Goal: Information Seeking & Learning: Learn about a topic

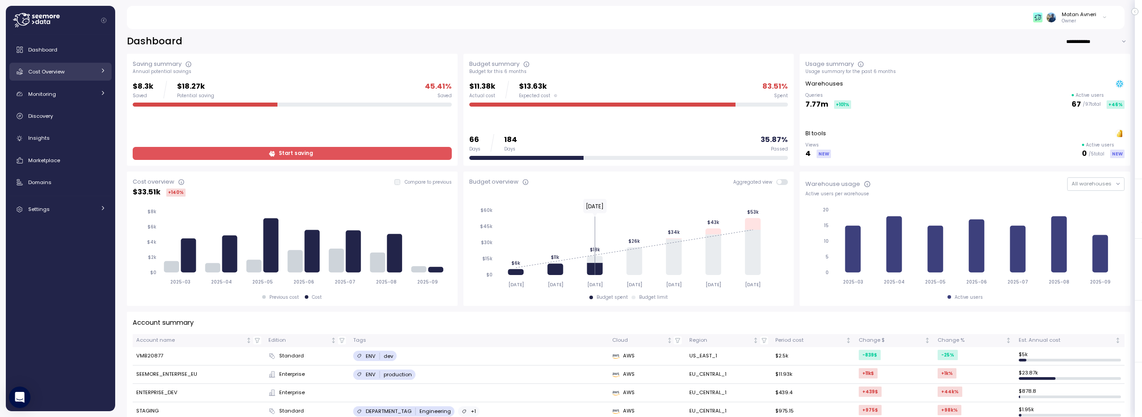
click at [63, 70] on span "Cost Overview" at bounding box center [46, 71] width 36 height 7
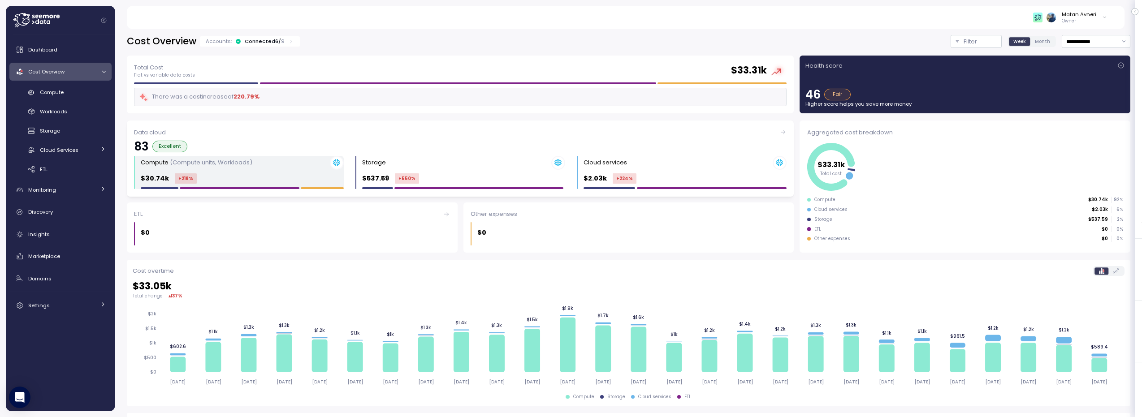
click at [271, 176] on div "$30.74k +218 %" at bounding box center [242, 178] width 203 height 10
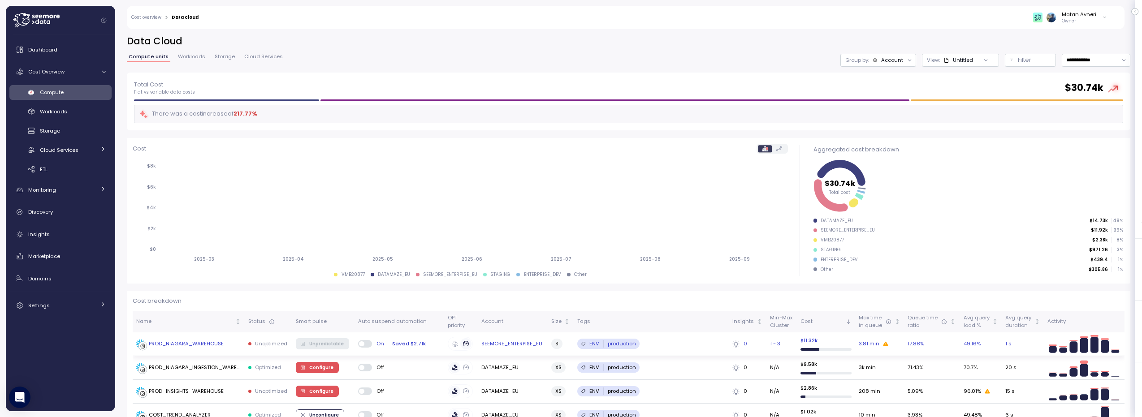
click at [184, 341] on div "PROD_NIAGARA_WAREHOUSE" at bounding box center [186, 344] width 75 height 8
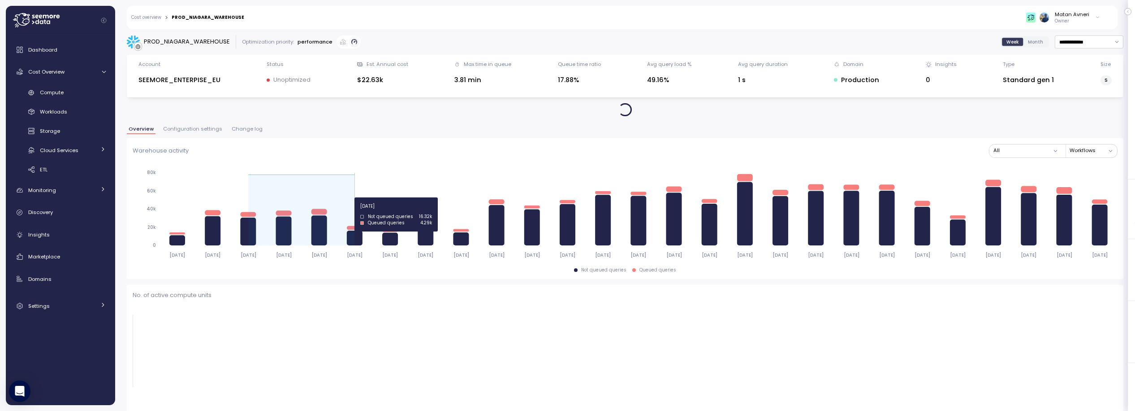
drag, startPoint x: 237, startPoint y: 192, endPoint x: 350, endPoint y: 196, distance: 113.5
click at [350, 196] on icon "[DATE] [DATE] [DATE] [DATE] [DATE] [DATE] [DATE] [DATE] [DATE] [DATE] [DATE] [D…" at bounding box center [625, 213] width 985 height 99
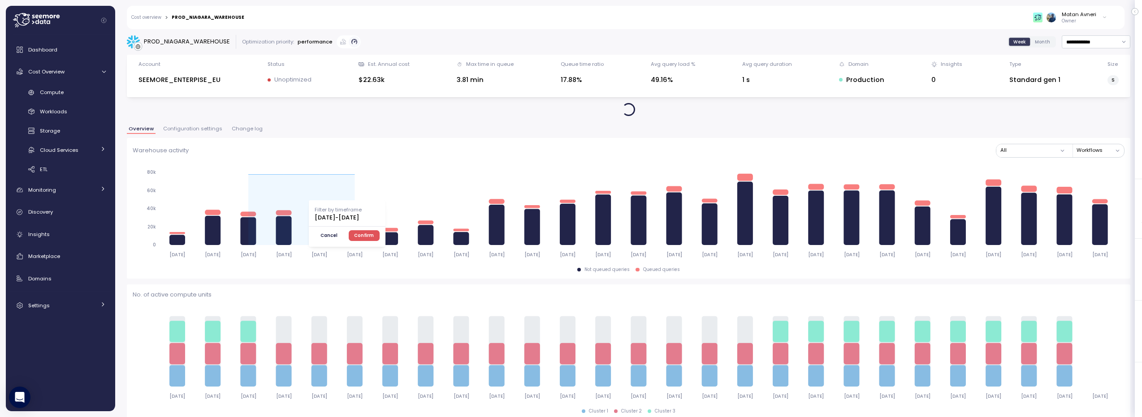
click at [374, 235] on span "Confirm" at bounding box center [364, 236] width 20 height 10
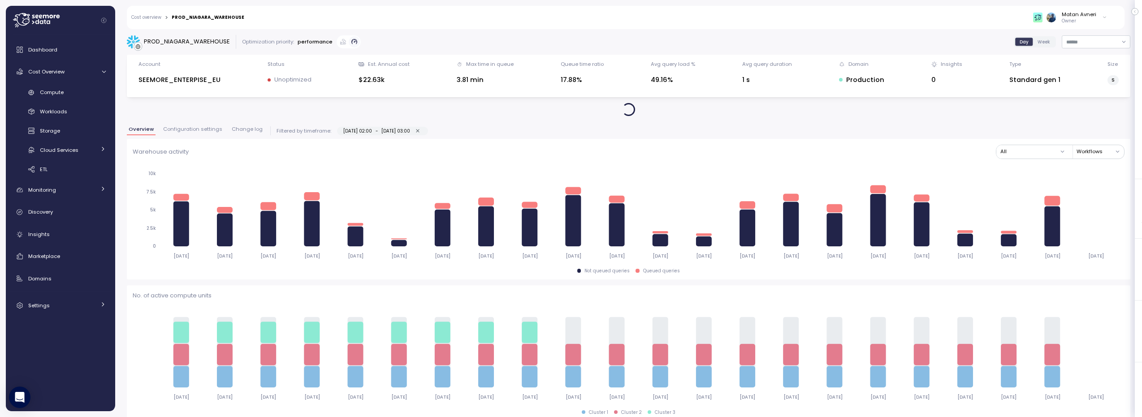
type input "*********"
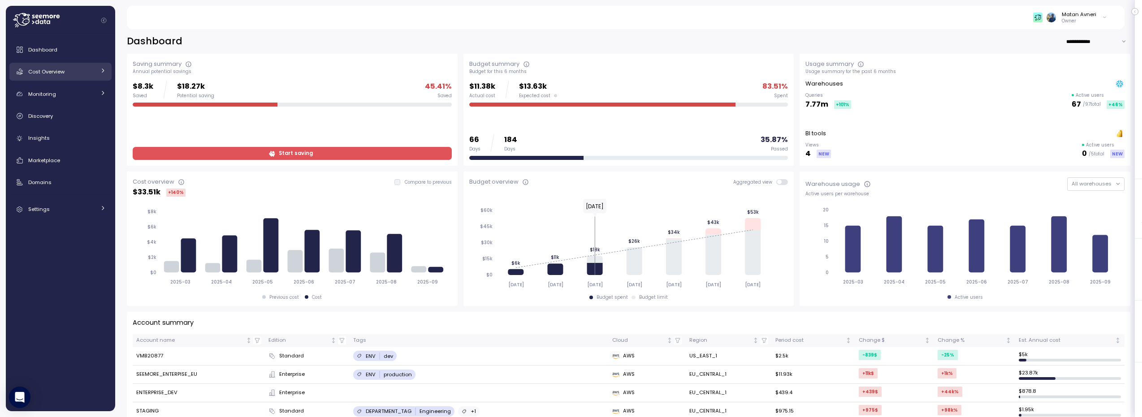
click at [58, 71] on span "Cost Overview" at bounding box center [46, 71] width 36 height 7
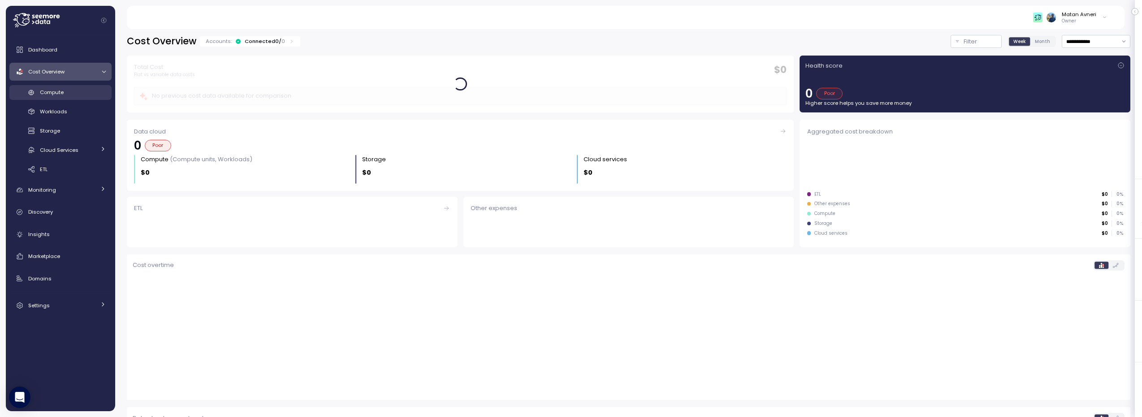
click at [53, 89] on span "Compute" at bounding box center [52, 92] width 24 height 7
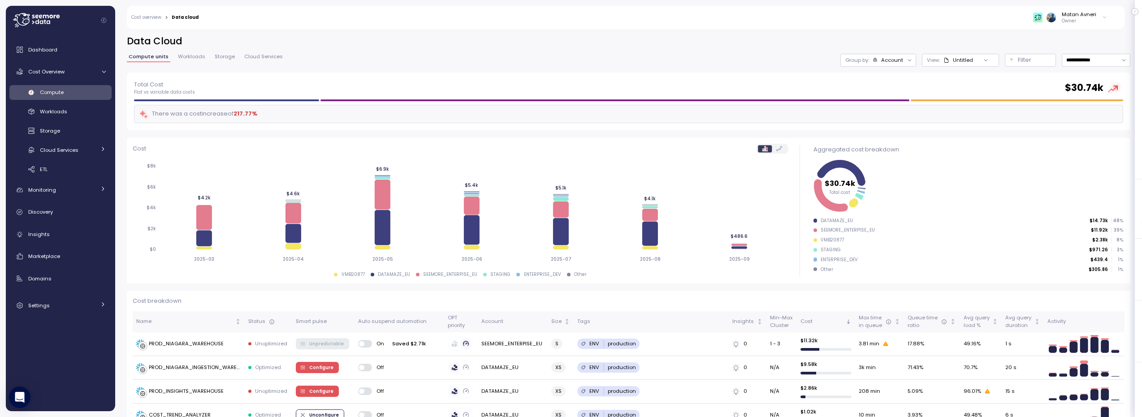
click at [186, 54] on span "Workloads" at bounding box center [191, 56] width 27 height 5
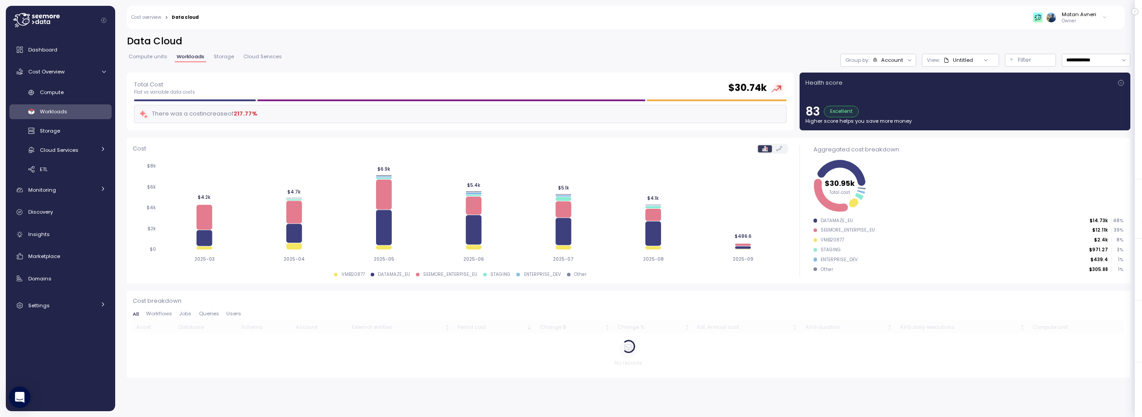
click at [978, 82] on div "Health score" at bounding box center [964, 82] width 319 height 9
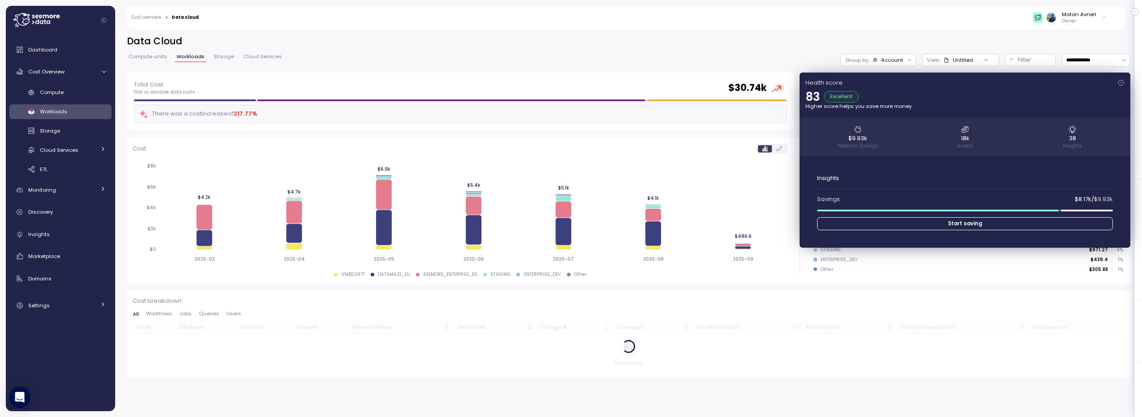
click at [978, 82] on div "Health score" at bounding box center [964, 82] width 319 height 9
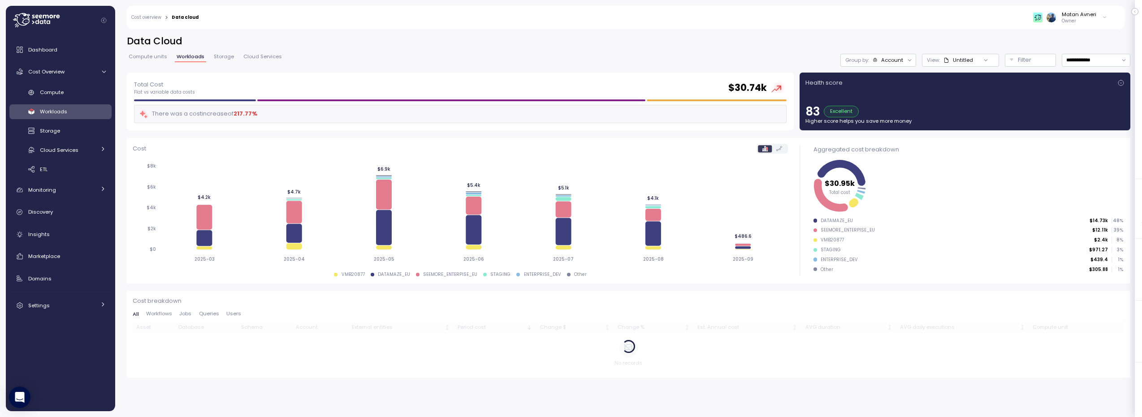
click at [1021, 92] on div "Health score 83 Excellent Higher score helps you save more money" at bounding box center [964, 101] width 319 height 47
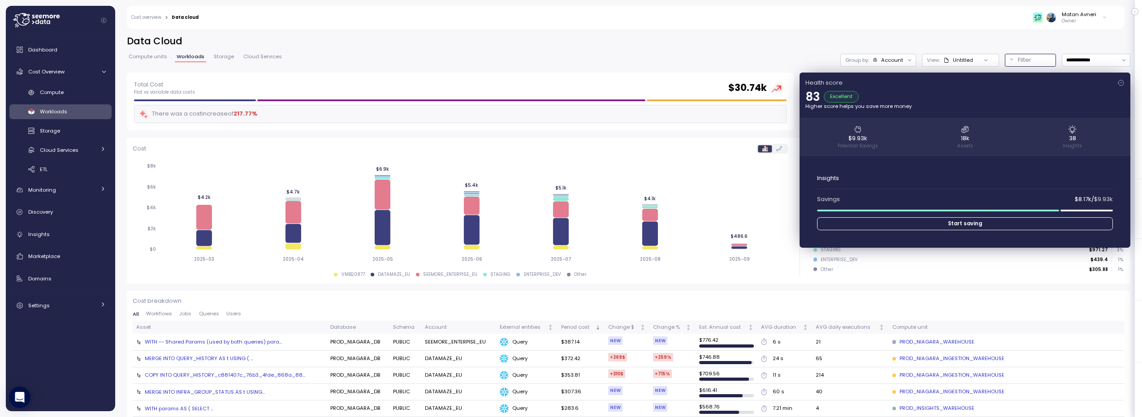
click at [1022, 61] on p "Filter" at bounding box center [1024, 60] width 13 height 9
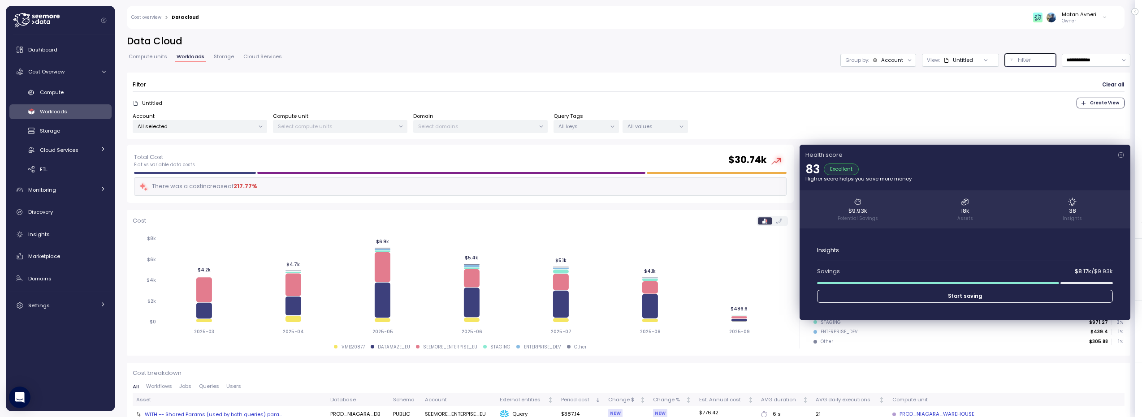
click at [589, 129] on p "All keys" at bounding box center [582, 126] width 48 height 7
click at [651, 126] on p "All values" at bounding box center [651, 126] width 48 height 7
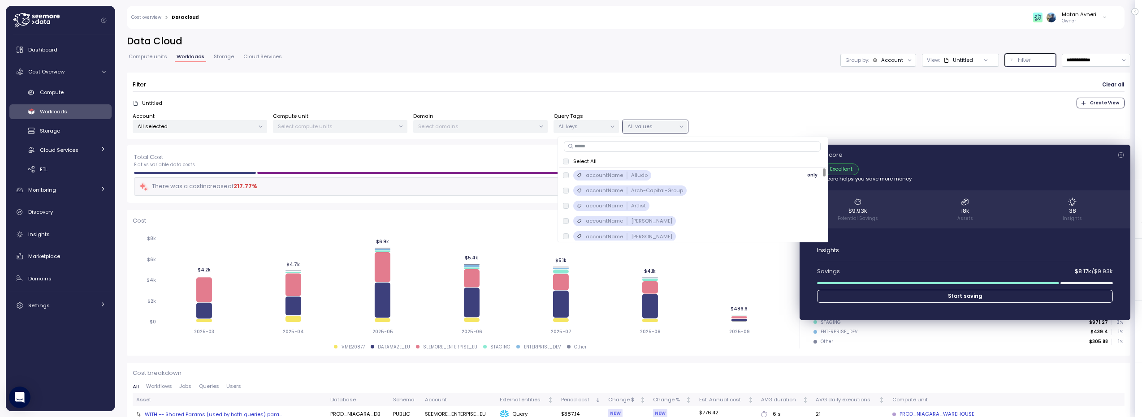
click at [635, 173] on p "Alludo" at bounding box center [639, 175] width 17 height 7
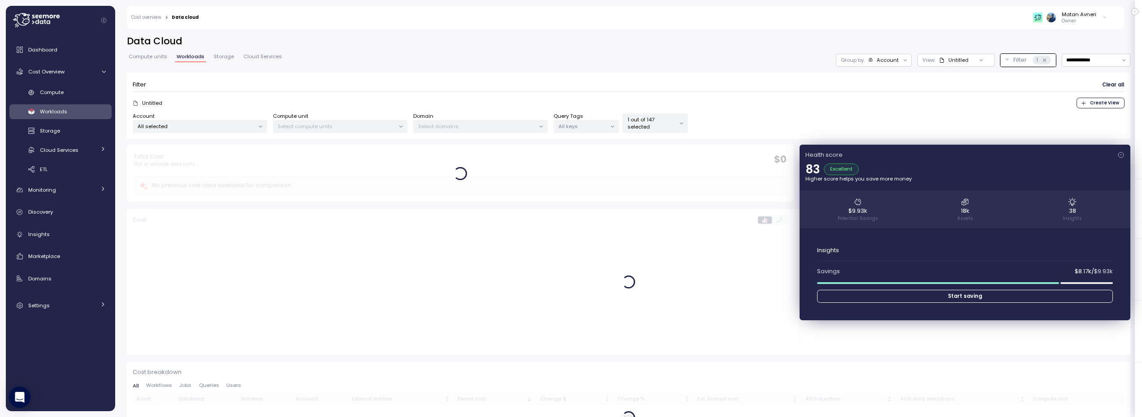
click at [734, 94] on form "Filter Clear all Untitled Create View Account All selected Compute unit Select …" at bounding box center [629, 105] width 992 height 55
